Goal: Navigation & Orientation: Find specific page/section

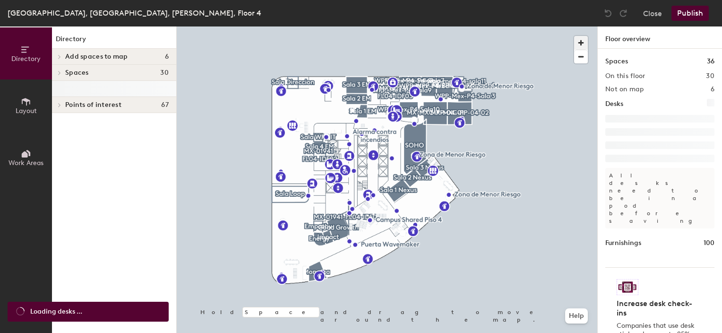
click at [584, 44] on span "button" at bounding box center [581, 43] width 14 height 14
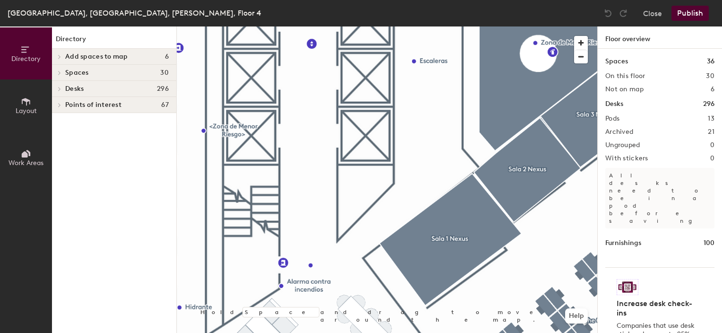
click at [506, 332] on html "Skip navigation Schedule Office People Analytics Visits Deliveries Services Man…" at bounding box center [361, 166] width 722 height 333
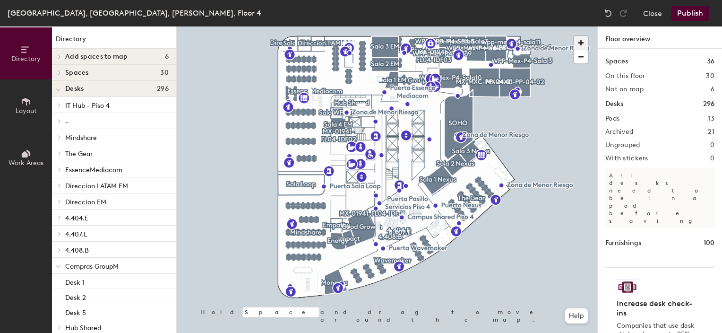
click at [581, 41] on span "button" at bounding box center [581, 43] width 14 height 14
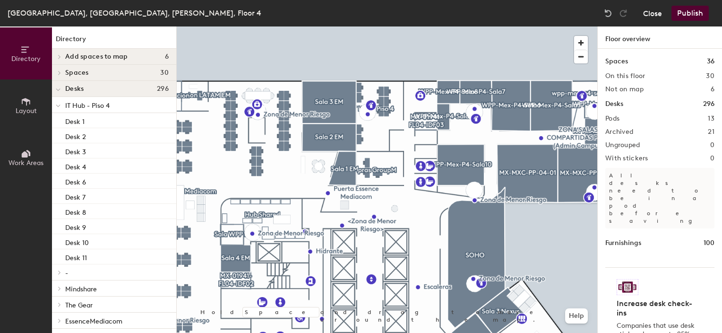
click at [658, 11] on button "Close" at bounding box center [653, 13] width 19 height 15
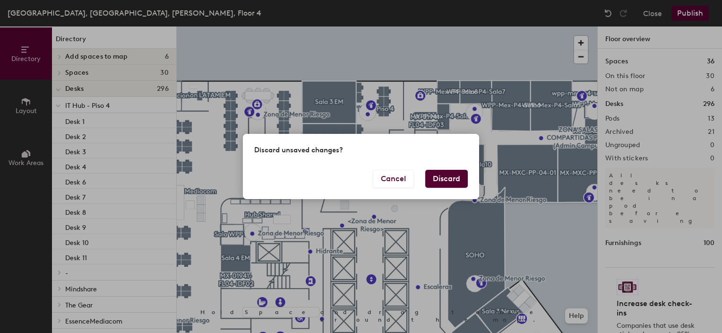
click at [462, 175] on button "Discard" at bounding box center [447, 179] width 43 height 18
